Goal: Task Accomplishment & Management: Manage account settings

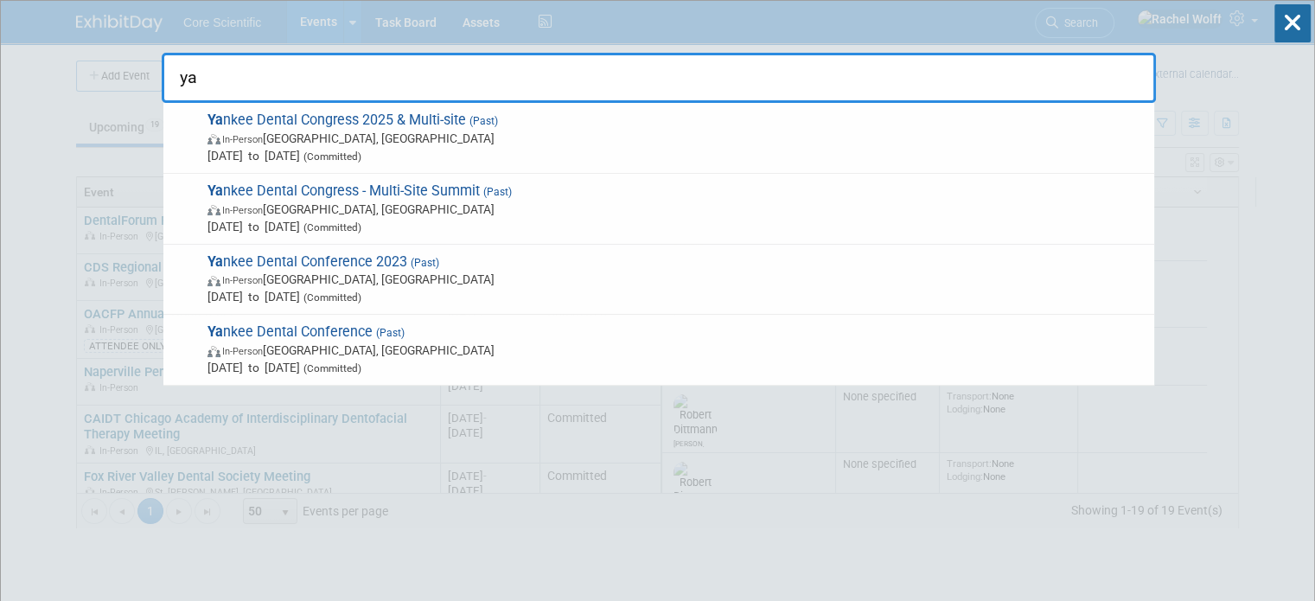
type input "y"
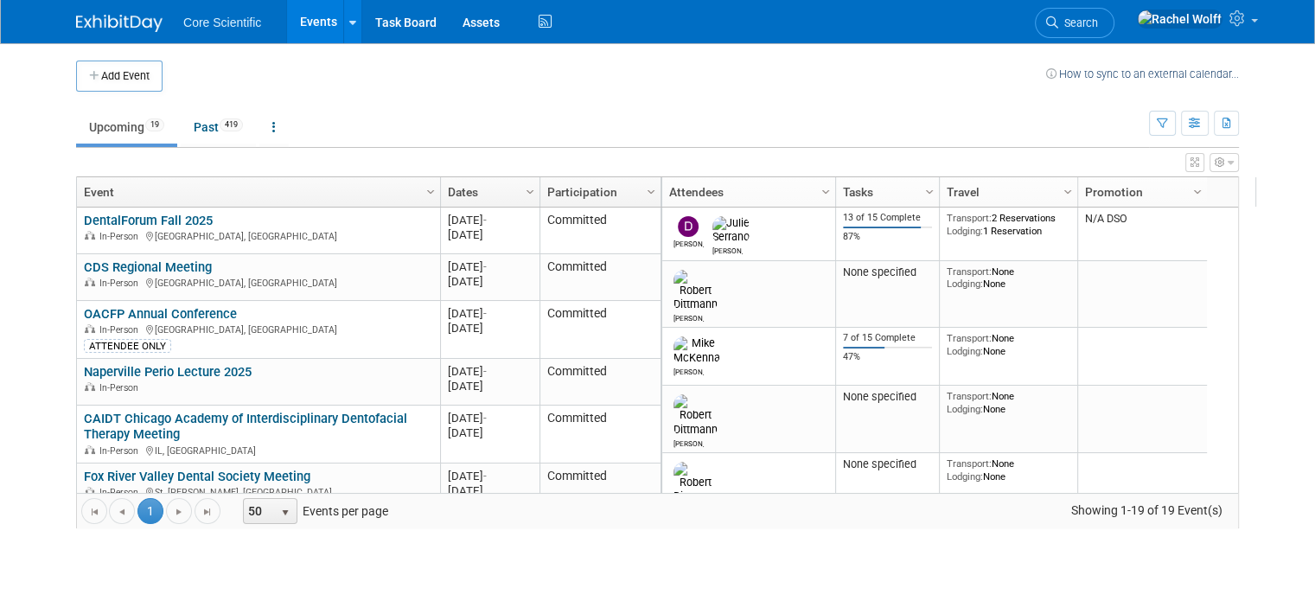
click at [76, 16] on img at bounding box center [119, 23] width 86 height 17
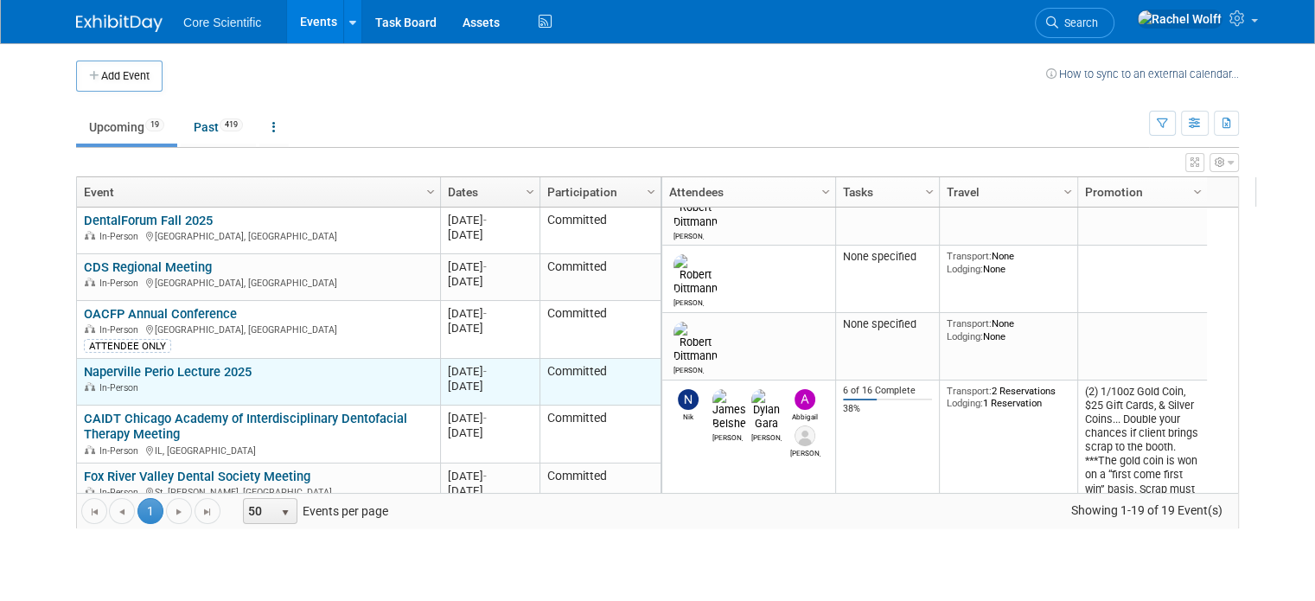
scroll to position [207, 0]
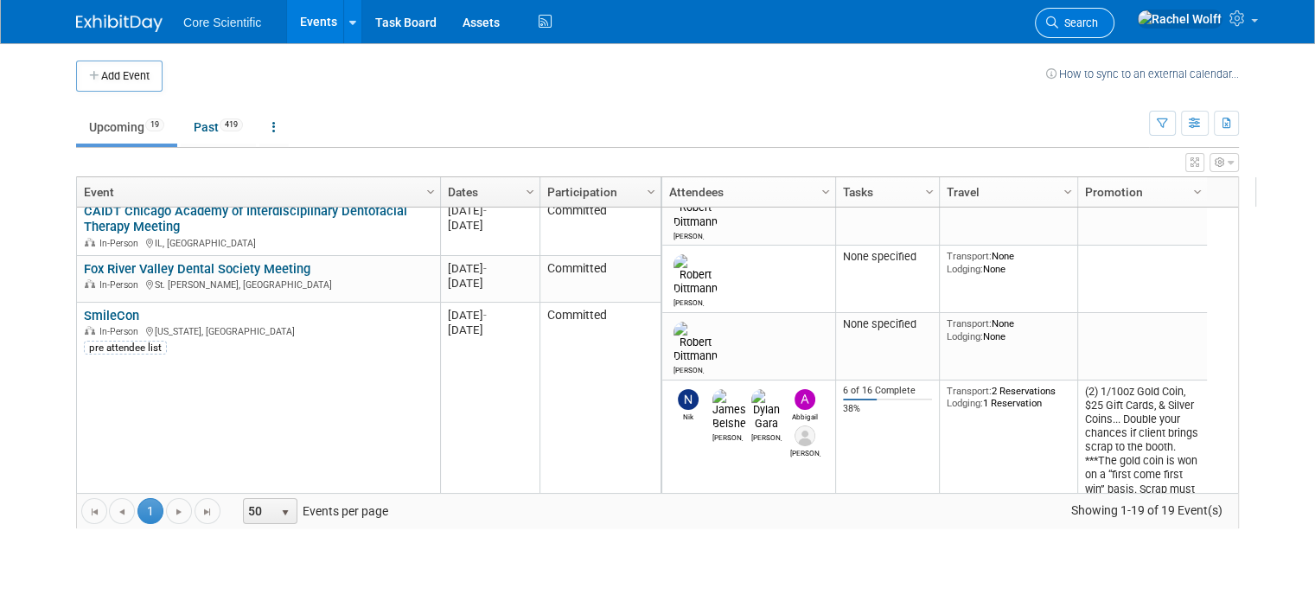
click at [1114, 14] on link "Search" at bounding box center [1075, 23] width 80 height 30
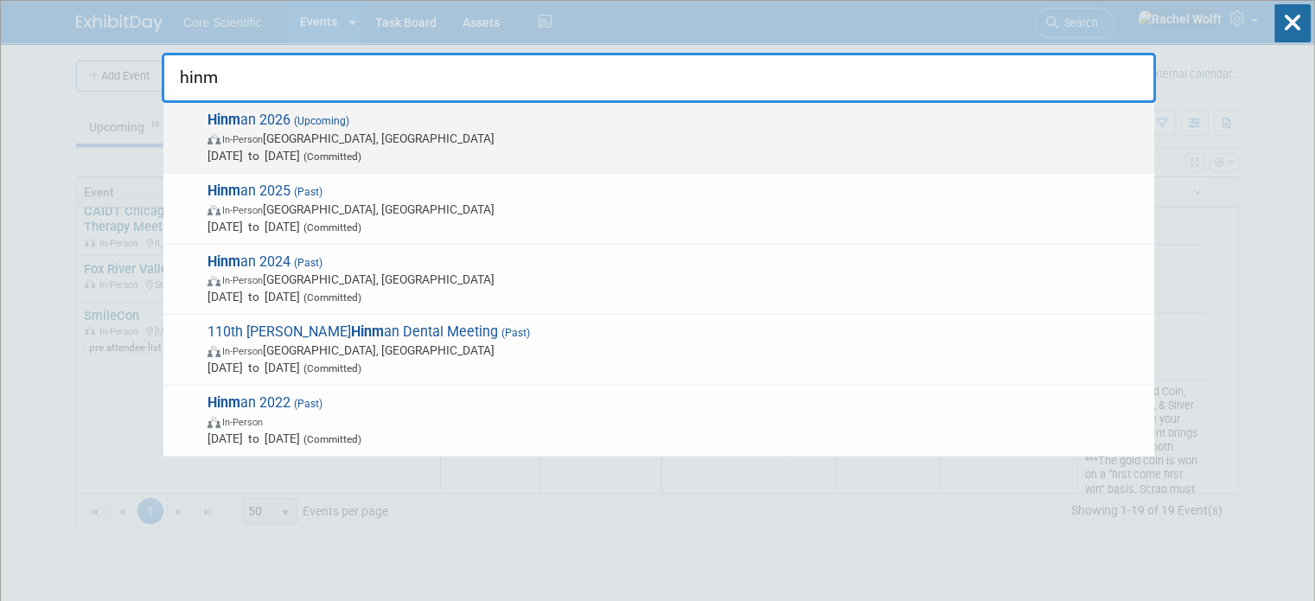
type input "hinm"
click at [564, 144] on span "In-Person Atlanta, GA" at bounding box center [676, 138] width 938 height 17
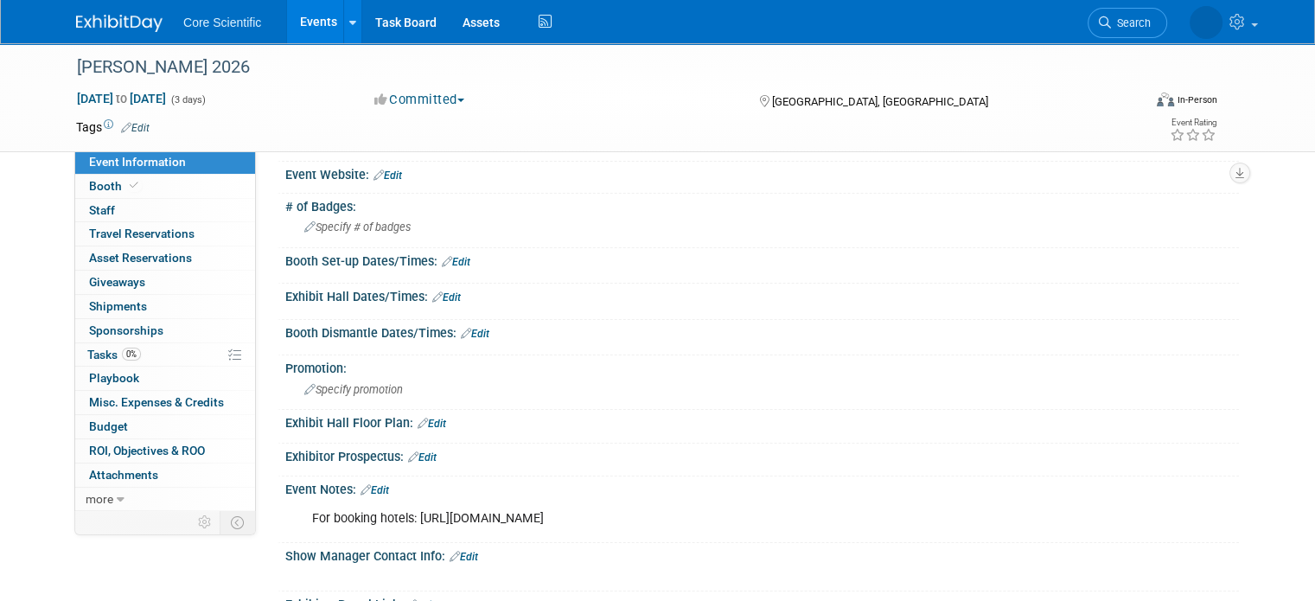
scroll to position [432, 0]
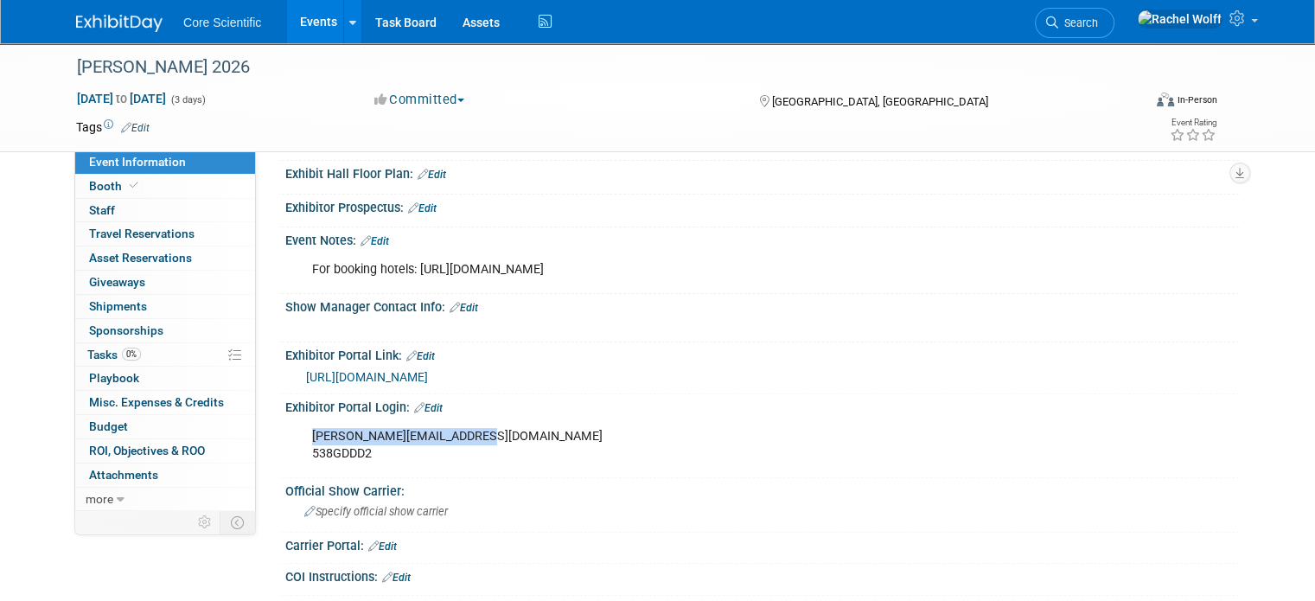
drag, startPoint x: 460, startPoint y: 431, endPoint x: 292, endPoint y: 431, distance: 167.7
click at [300, 431] on div "alissa@core-scientific.com 538GDDD2" at bounding box center [677, 445] width 754 height 52
copy div "alissa@core-scientific.com"
drag, startPoint x: 369, startPoint y: 448, endPoint x: 293, endPoint y: 454, distance: 76.3
click at [300, 454] on div "alissa@core-scientific.com 538GDDD2" at bounding box center [677, 445] width 754 height 52
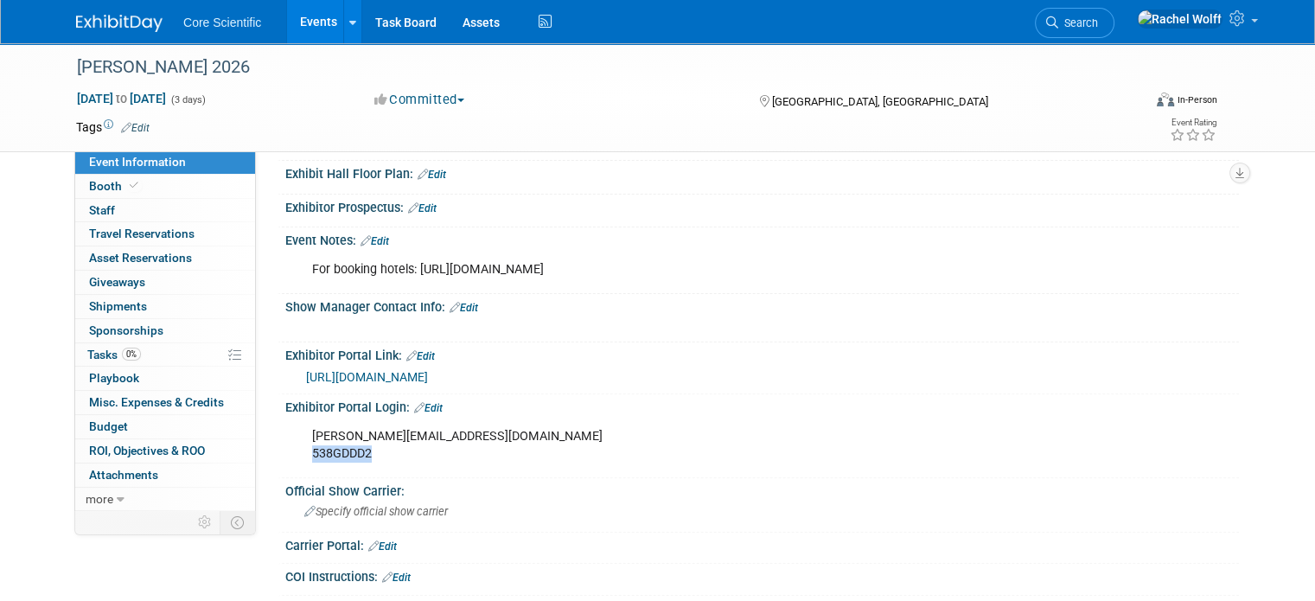
copy div "538GDDD2"
click at [180, 185] on link "Booth" at bounding box center [165, 186] width 180 height 23
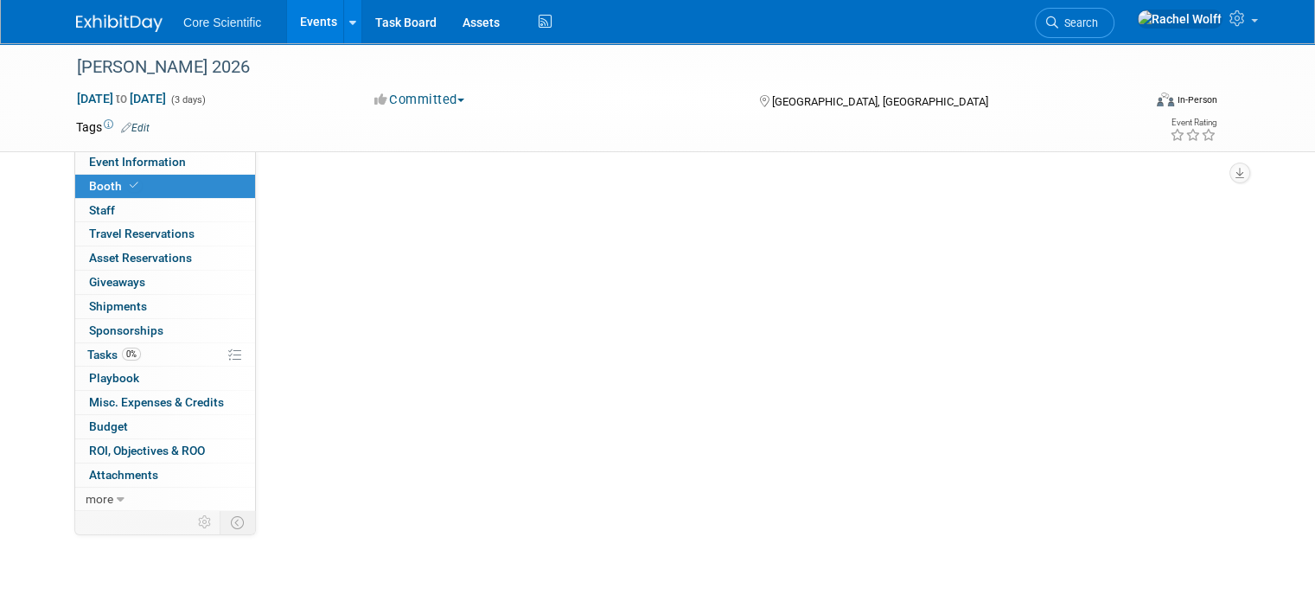
scroll to position [0, 0]
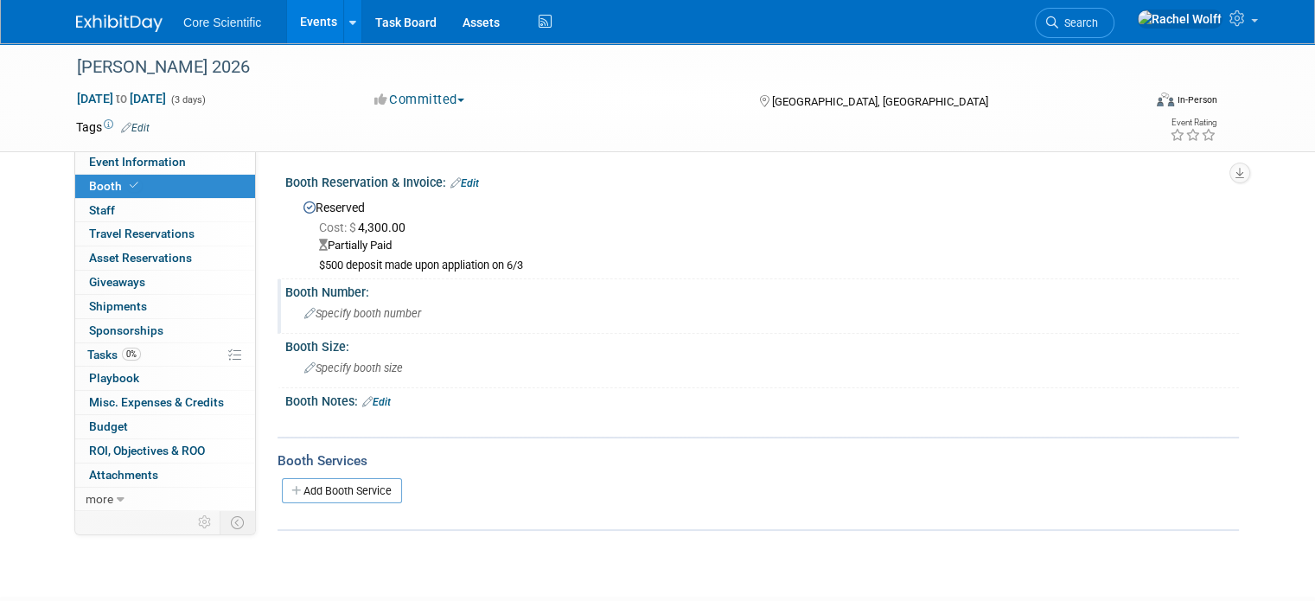
click at [392, 315] on span "Specify booth number" at bounding box center [362, 313] width 117 height 13
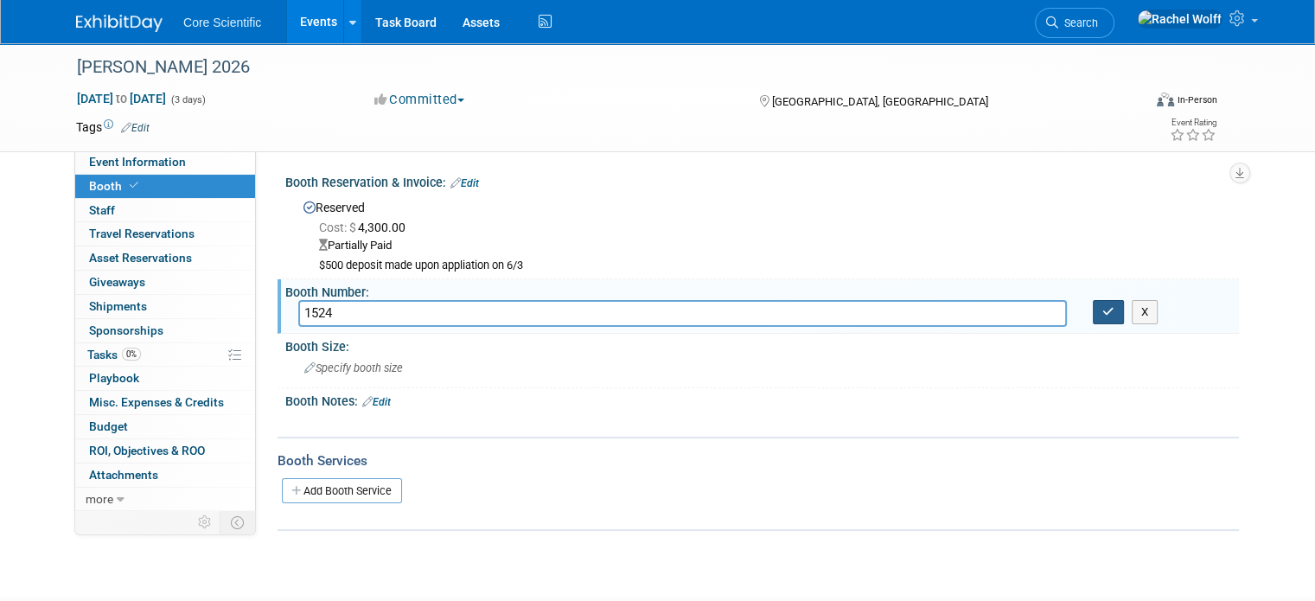
type input "1524"
click at [1113, 309] on icon "button" at bounding box center [1108, 311] width 12 height 11
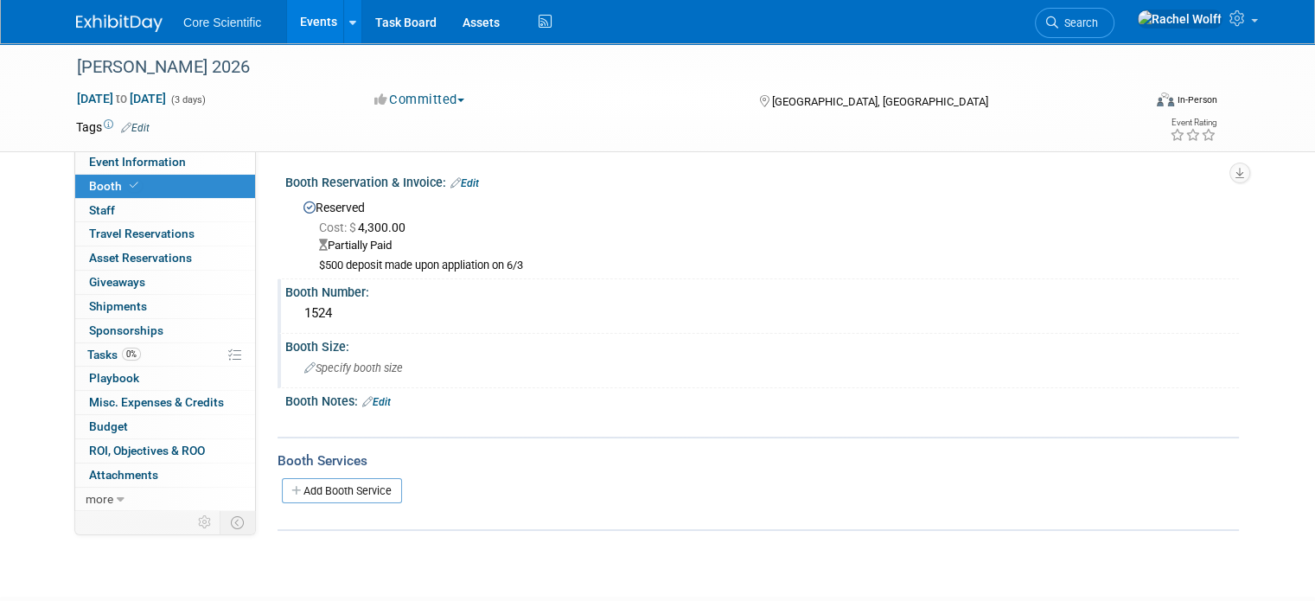
click at [349, 363] on span "Specify booth size" at bounding box center [353, 367] width 99 height 13
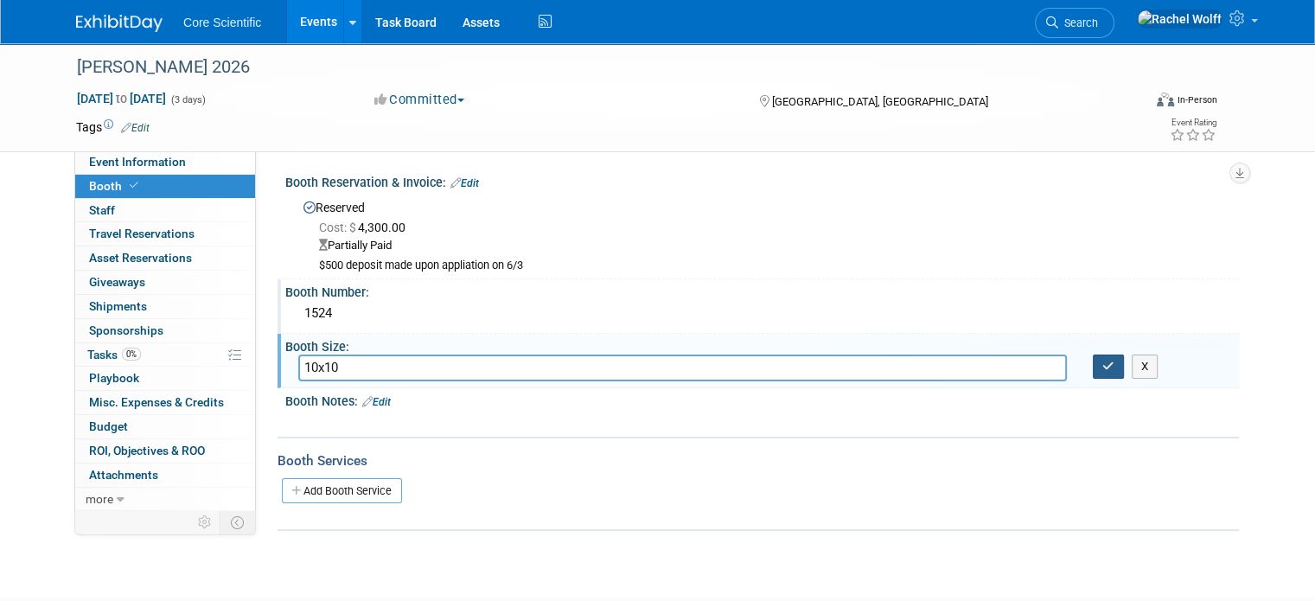
type input "10x10"
click at [1117, 373] on button "button" at bounding box center [1108, 366] width 31 height 24
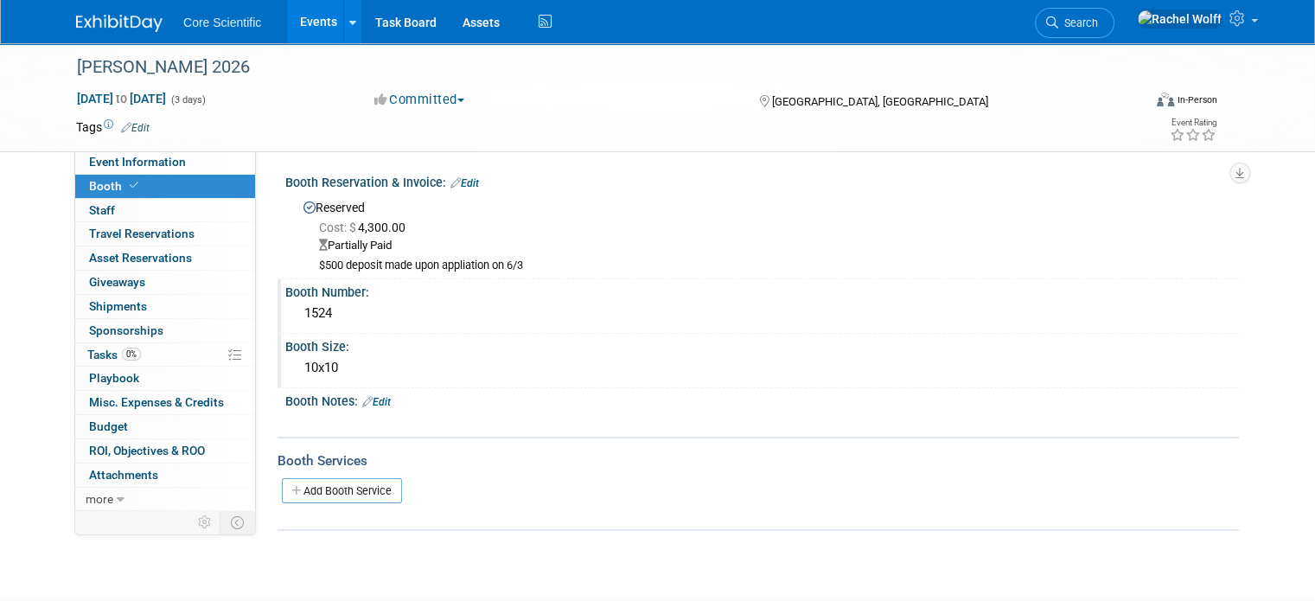
click at [126, 26] on img at bounding box center [119, 23] width 86 height 17
